Goal: Register for event/course

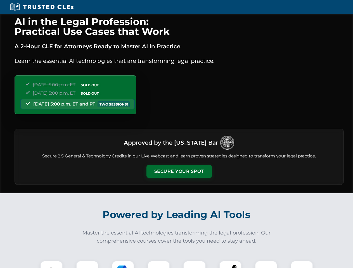
click at [179, 172] on button "Secure Your Spot" at bounding box center [178, 171] width 65 height 13
click at [51, 265] on img at bounding box center [51, 272] width 16 height 16
